Goal: Navigation & Orientation: Find specific page/section

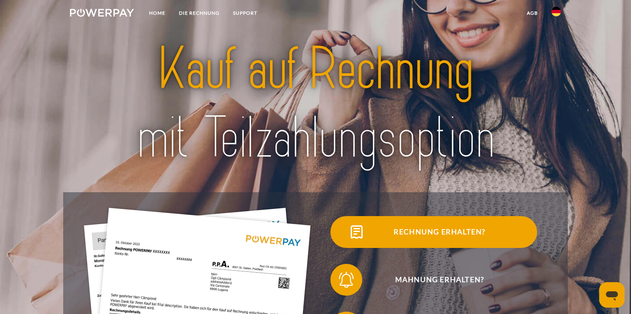
click at [353, 236] on img at bounding box center [356, 232] width 20 height 20
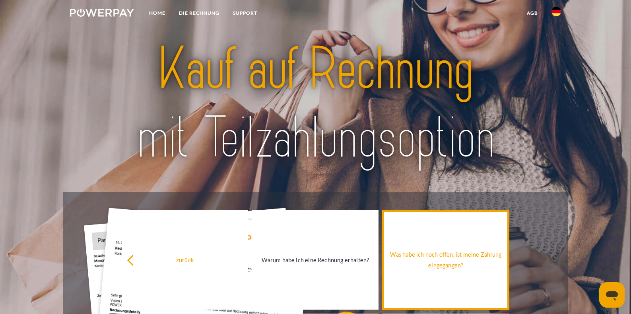
click at [457, 261] on div "Was habe ich noch offen, ist meine Zahlung eingegangen?" at bounding box center [445, 259] width 117 height 21
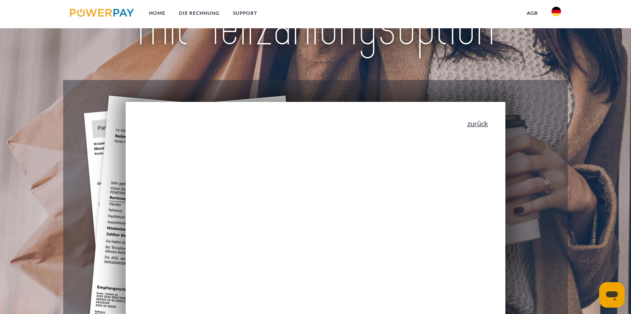
scroll to position [110, 0]
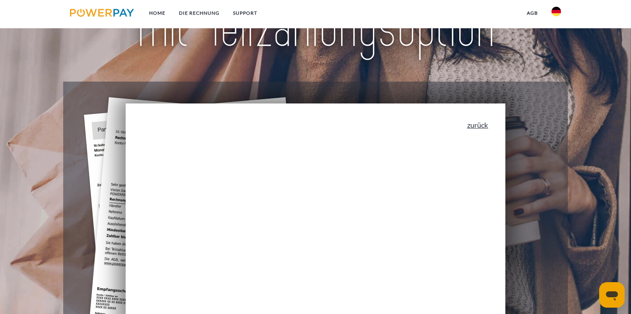
click at [480, 126] on link "zurück" at bounding box center [477, 124] width 21 height 7
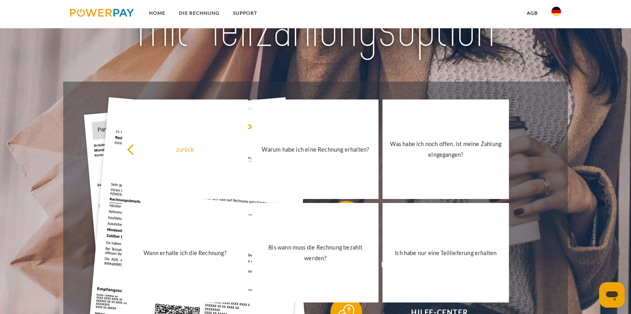
click at [555, 13] on img at bounding box center [556, 12] width 10 height 10
click at [155, 13] on link "Home" at bounding box center [157, 13] width 30 height 14
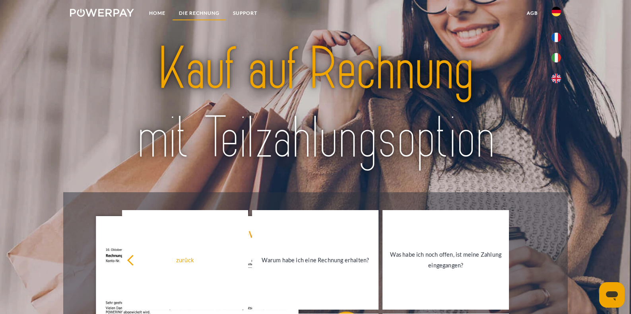
click at [197, 12] on link "DIE RECHNUNG" at bounding box center [199, 13] width 54 height 14
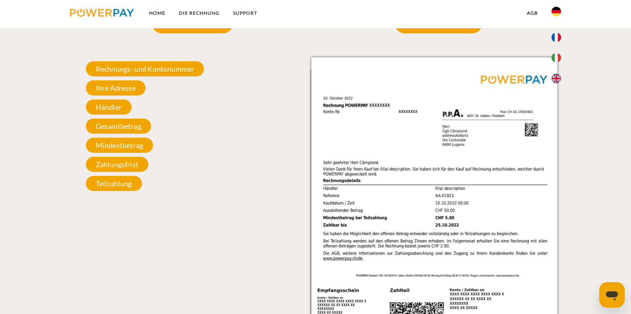
scroll to position [772, 0]
